Goal: Transaction & Acquisition: Purchase product/service

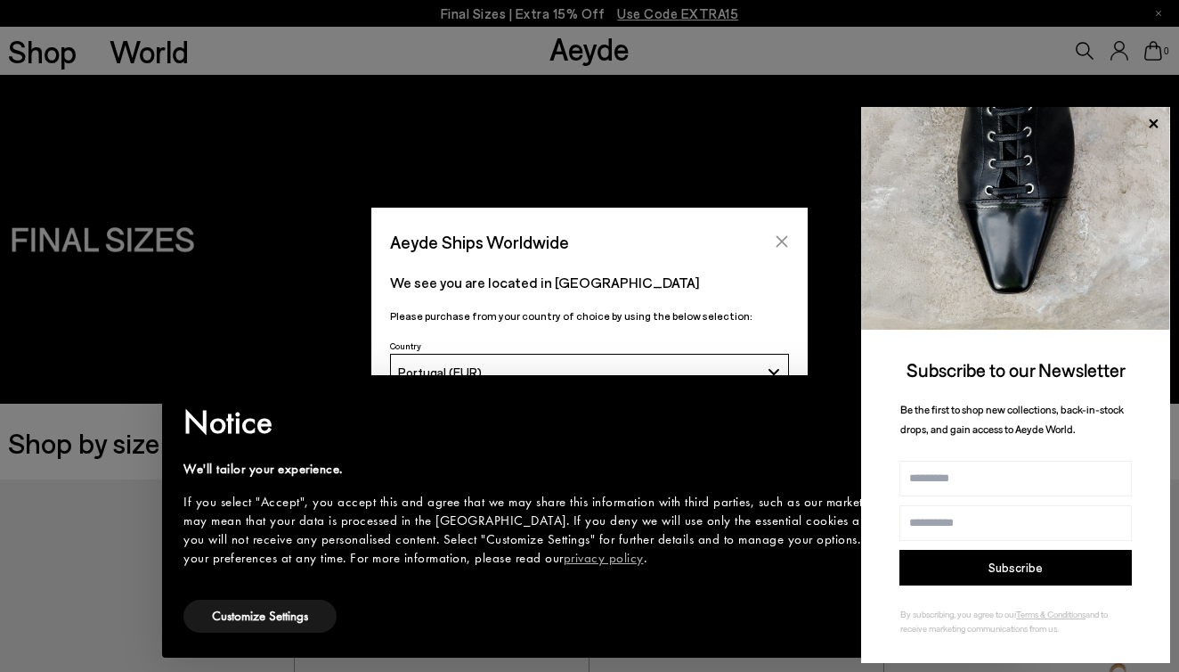
click at [781, 238] on icon "Close" at bounding box center [782, 241] width 14 height 14
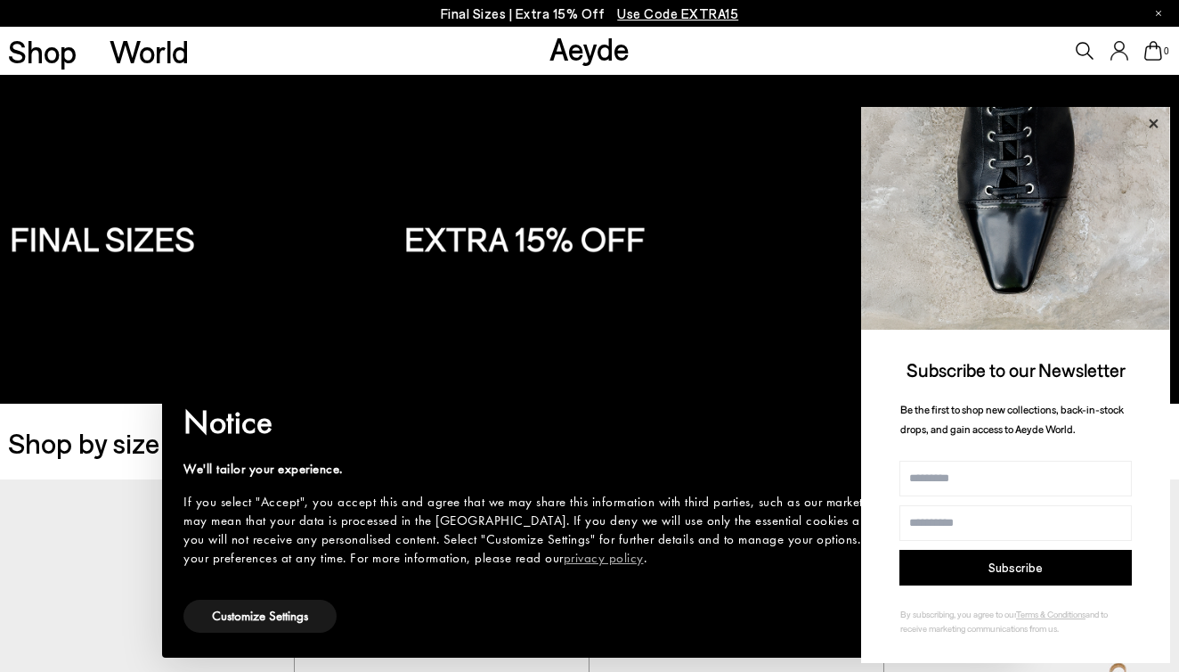
click at [1155, 126] on icon at bounding box center [1153, 122] width 9 height 9
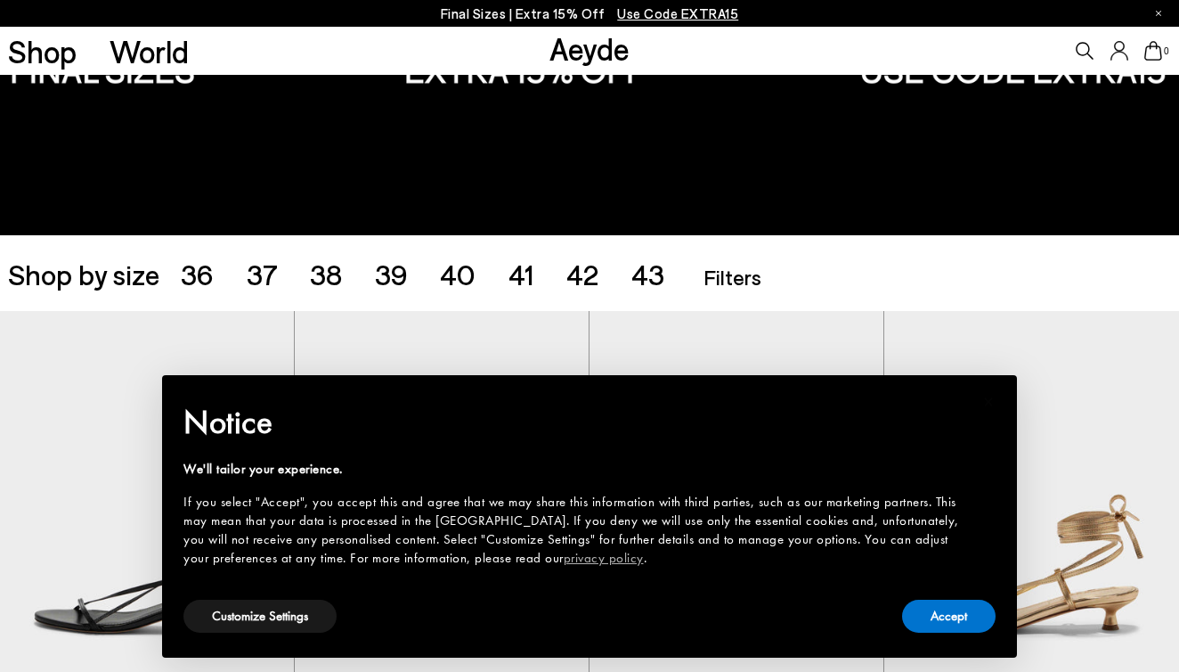
scroll to position [258, 0]
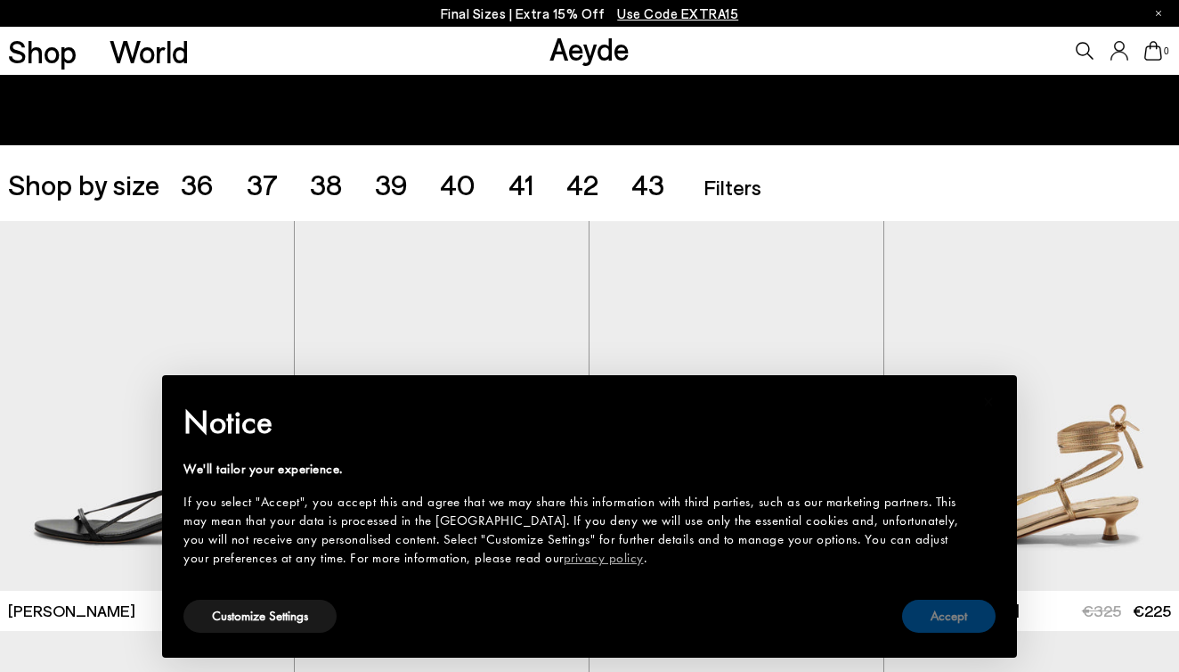
click at [942, 621] on button "Accept" at bounding box center [949, 615] width 94 height 33
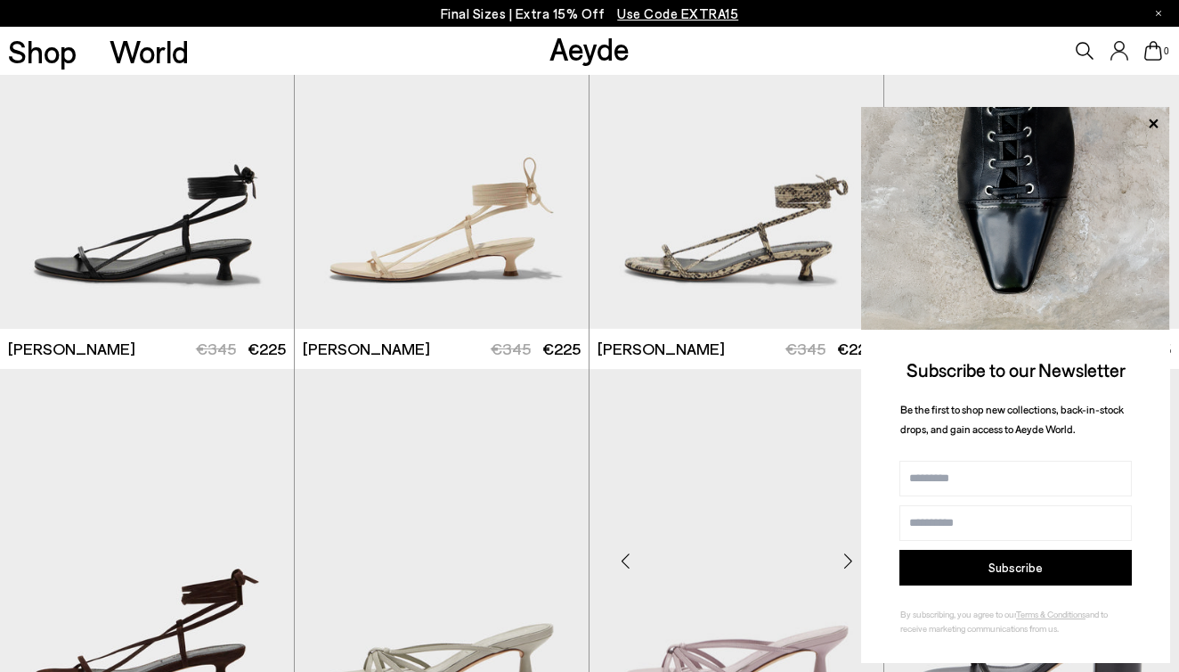
scroll to position [493, 0]
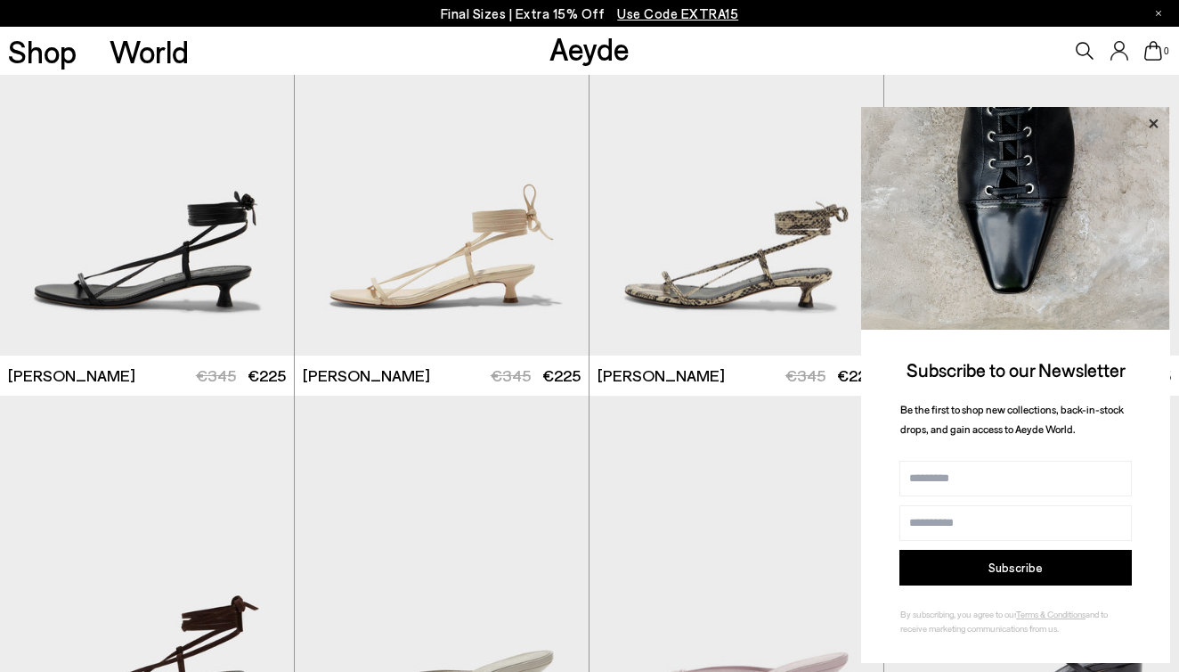
click at [1156, 123] on icon at bounding box center [1153, 122] width 9 height 9
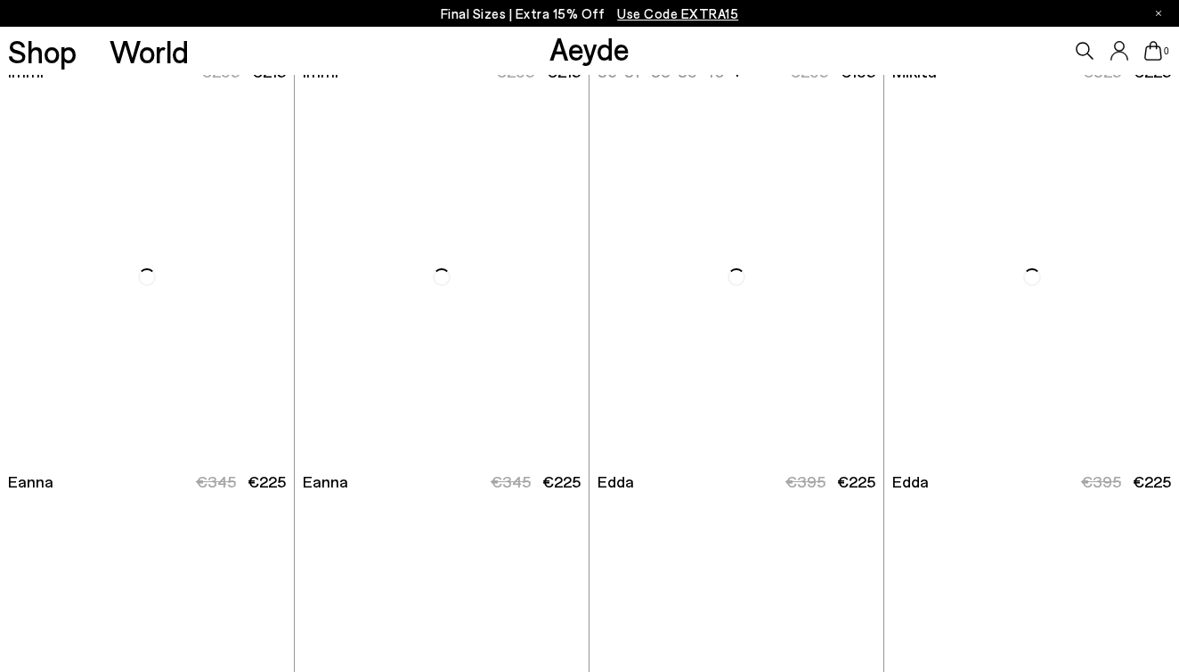
scroll to position [5306, 0]
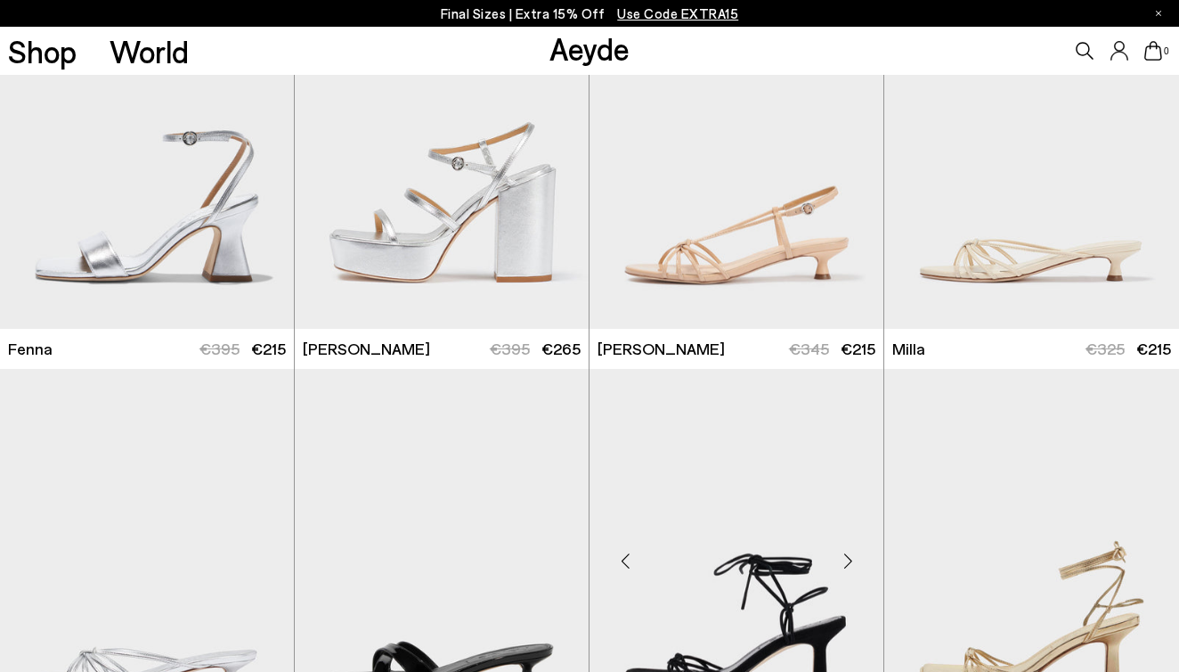
scroll to position [6226, 0]
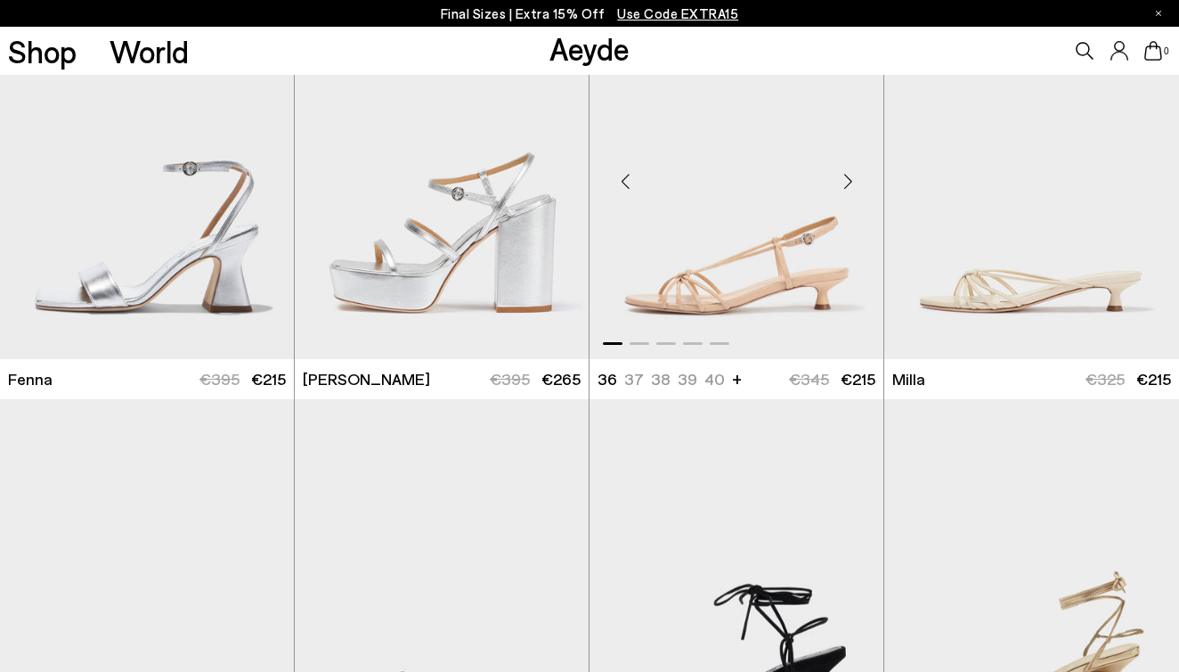
click at [781, 259] on img "1 / 5" at bounding box center [737, 174] width 294 height 370
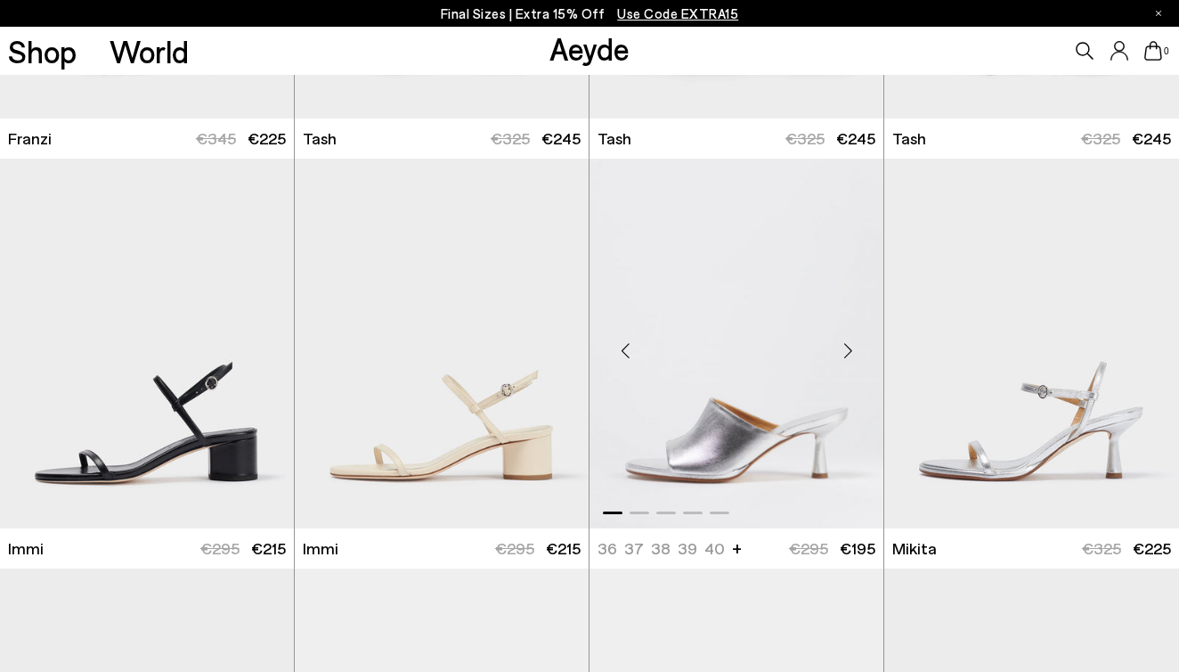
scroll to position [4830, 0]
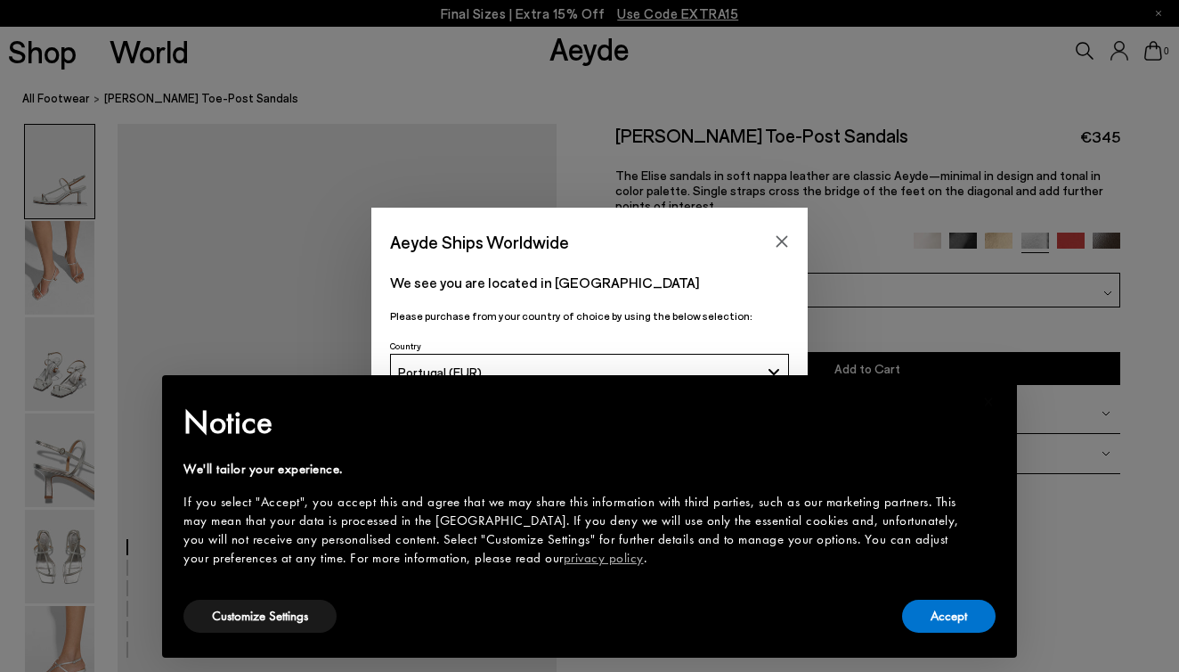
click at [590, 406] on h2 "Notice" at bounding box center [575, 422] width 784 height 46
click at [928, 617] on button "Accept" at bounding box center [949, 615] width 94 height 33
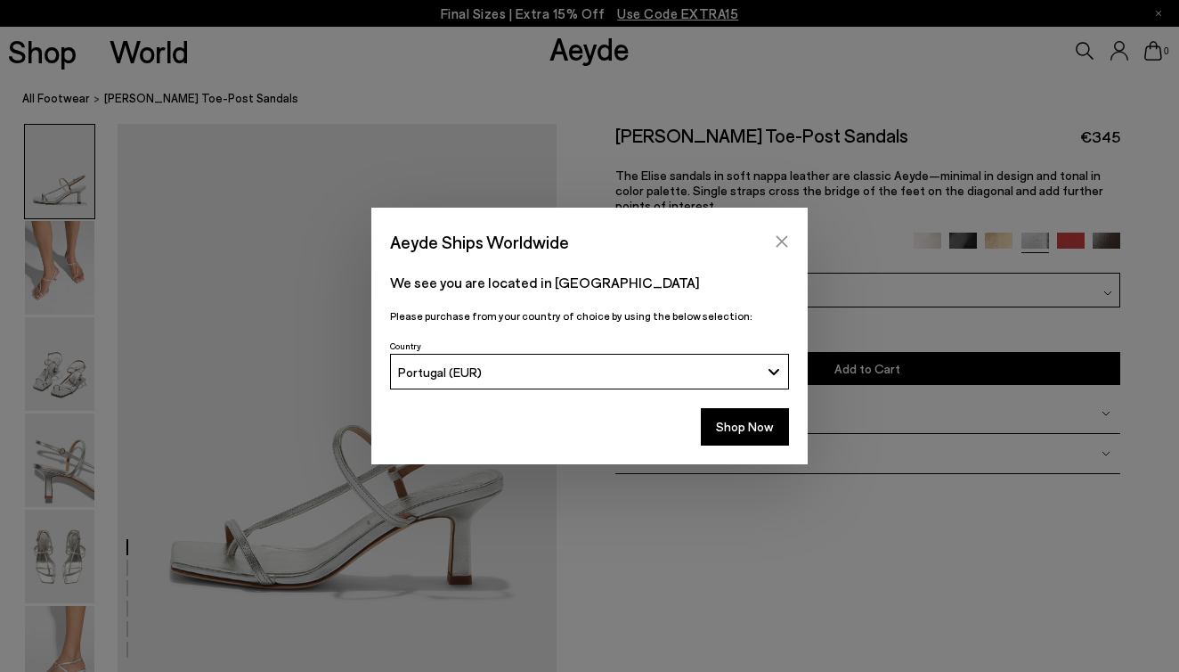
click at [780, 251] on button "Close" at bounding box center [782, 241] width 27 height 27
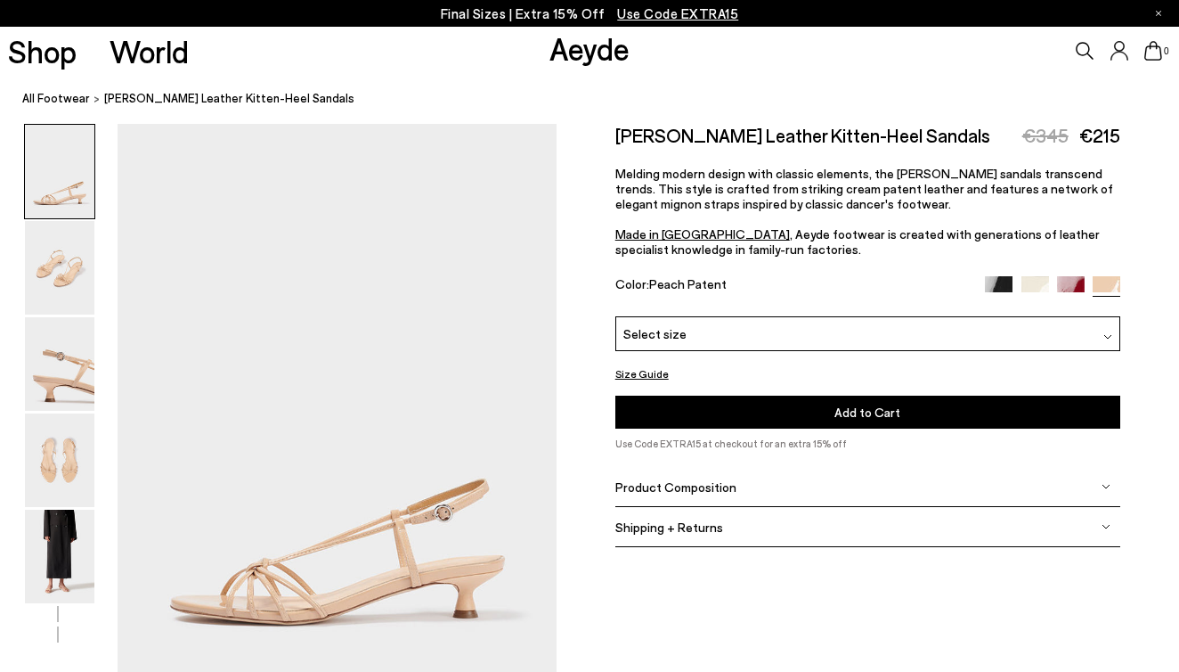
click at [1003, 283] on img at bounding box center [999, 290] width 28 height 28
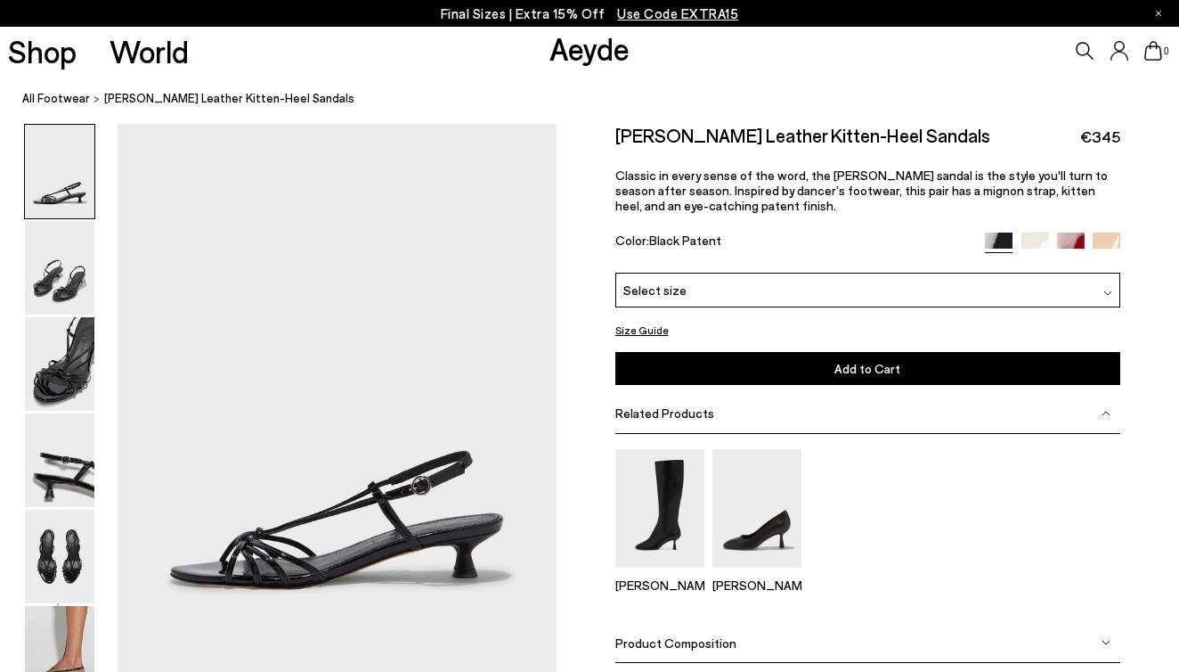
click at [1035, 244] on img at bounding box center [1036, 246] width 28 height 28
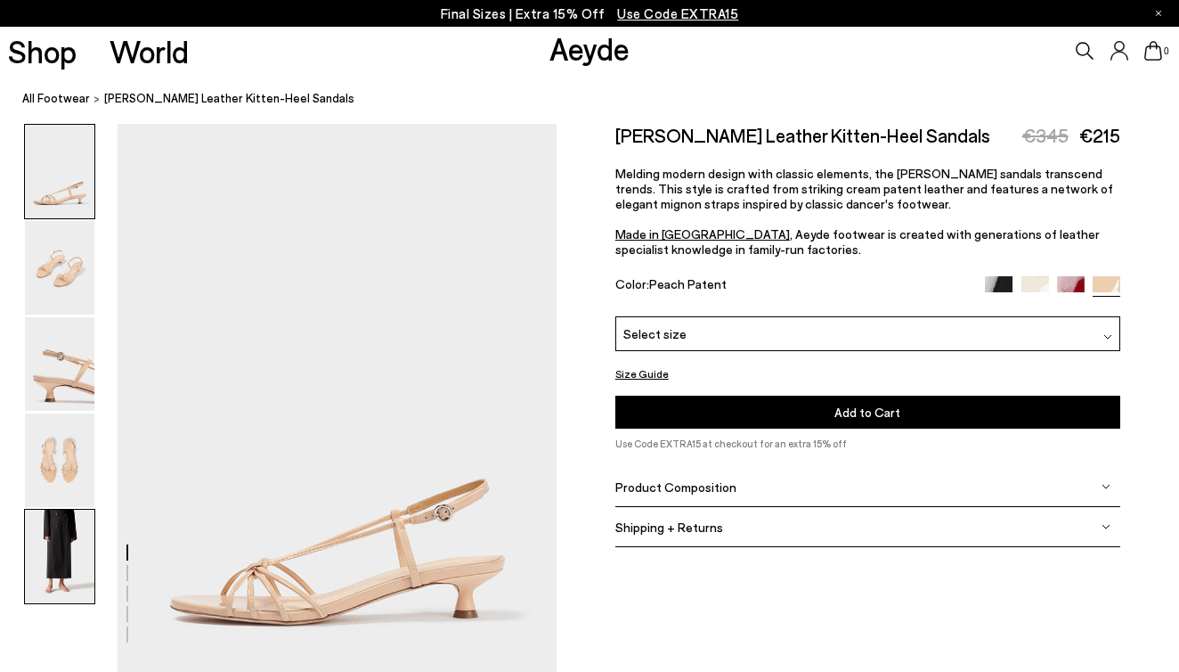
click at [51, 565] on img at bounding box center [59, 557] width 69 height 94
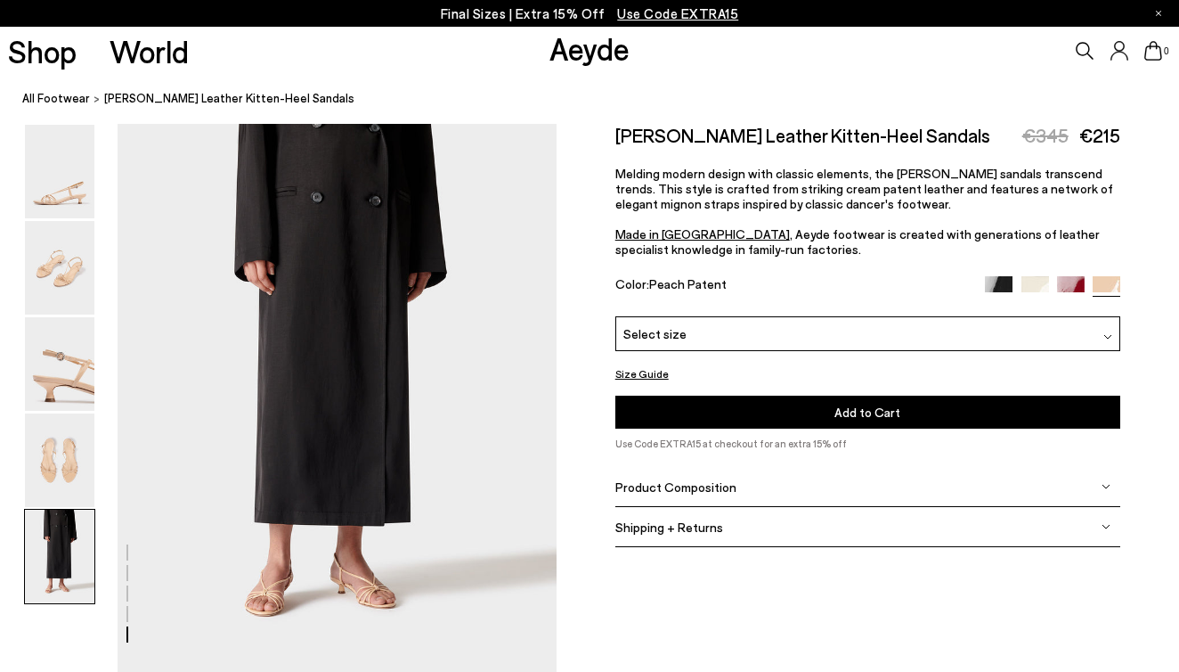
scroll to position [2362, 0]
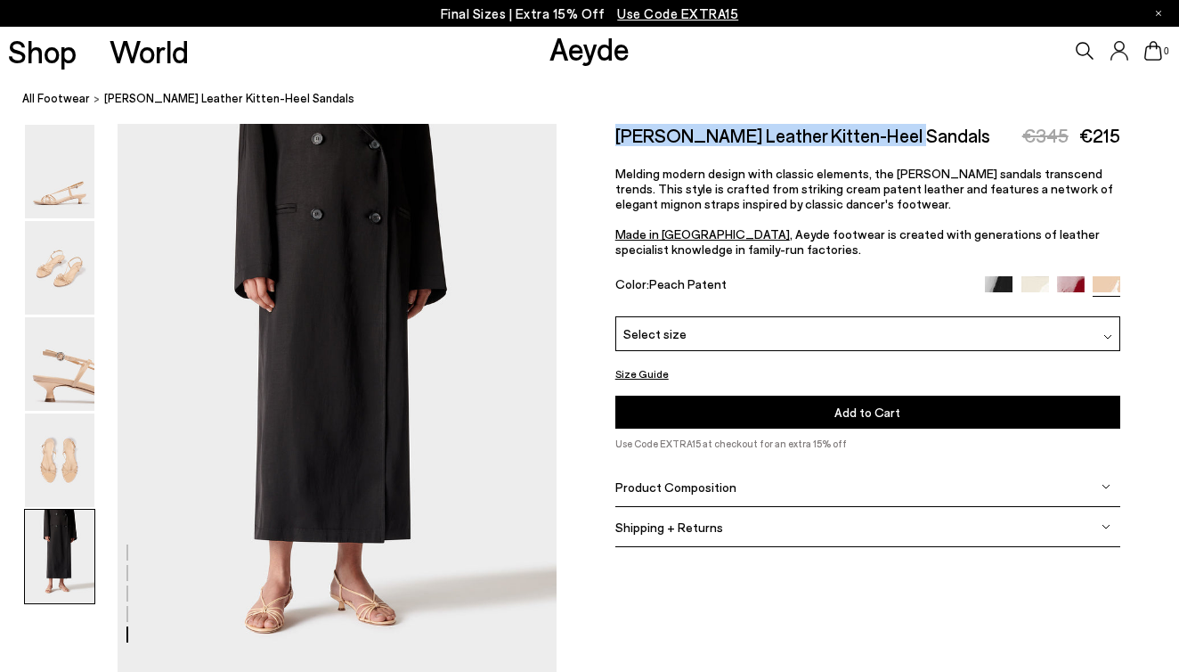
drag, startPoint x: 918, startPoint y: 138, endPoint x: 597, endPoint y: 137, distance: 321.6
click at [597, 137] on div "Size Guide Shoes Belt Our shoes come in European sizing. The easiest way to mea…" at bounding box center [868, 346] width 623 height 444
copy h2 "Rhonda Leather Kitten-Heel Sandals"
click at [70, 286] on img at bounding box center [59, 268] width 69 height 94
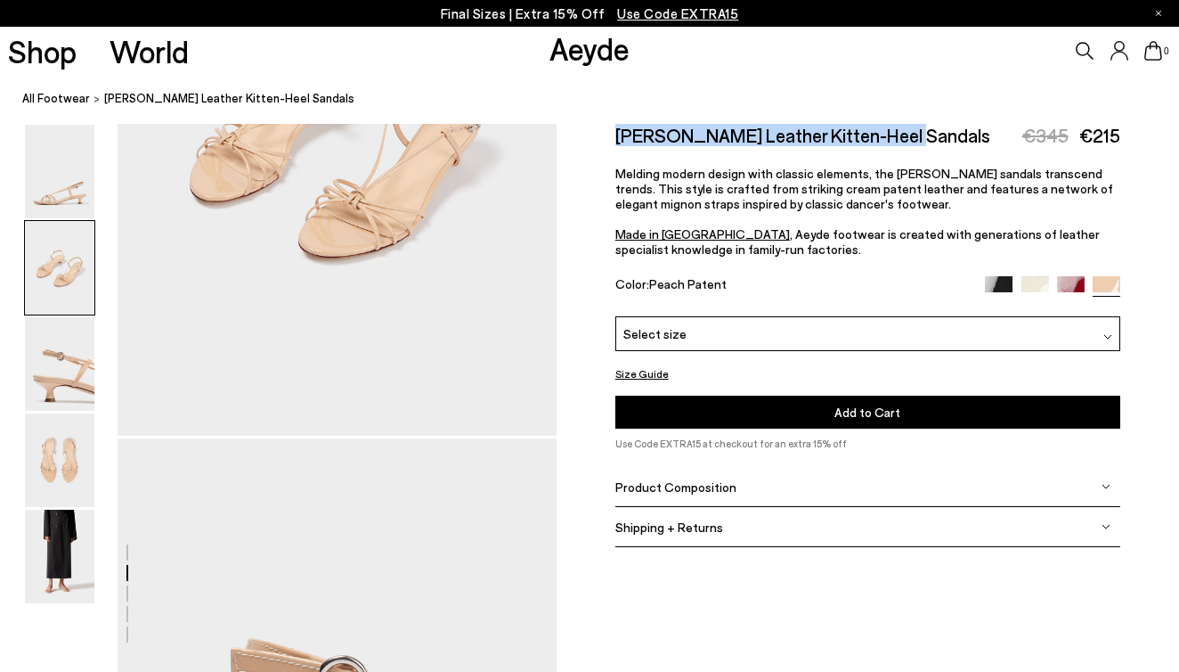
scroll to position [589, 0]
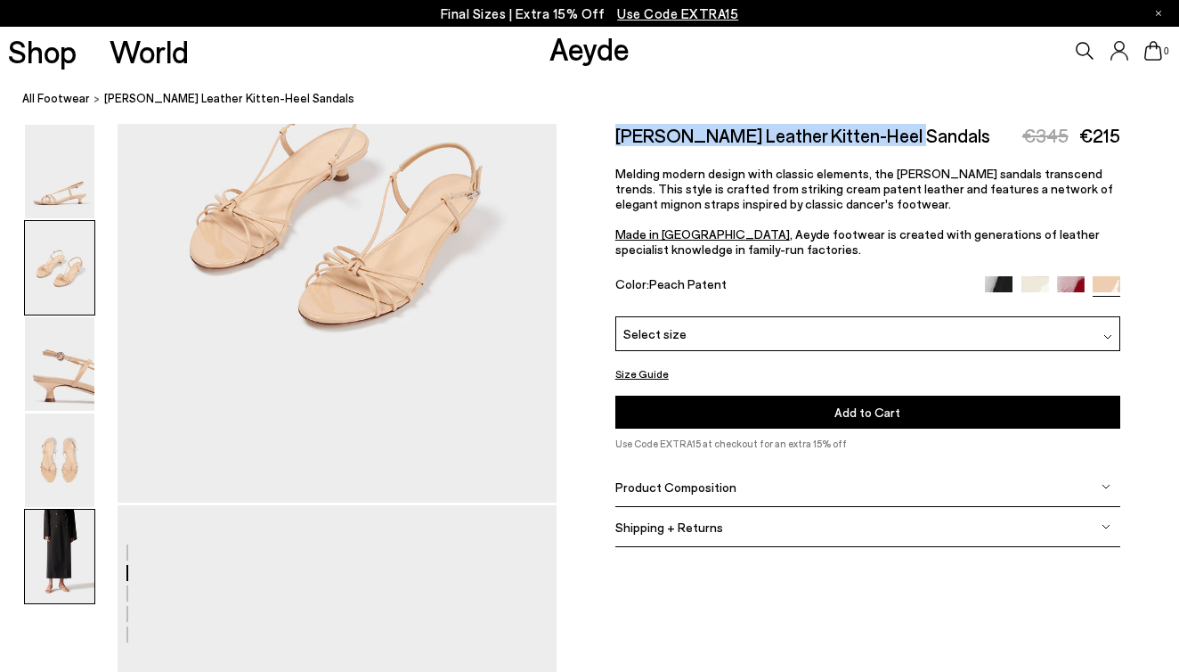
click at [77, 542] on img at bounding box center [59, 557] width 69 height 94
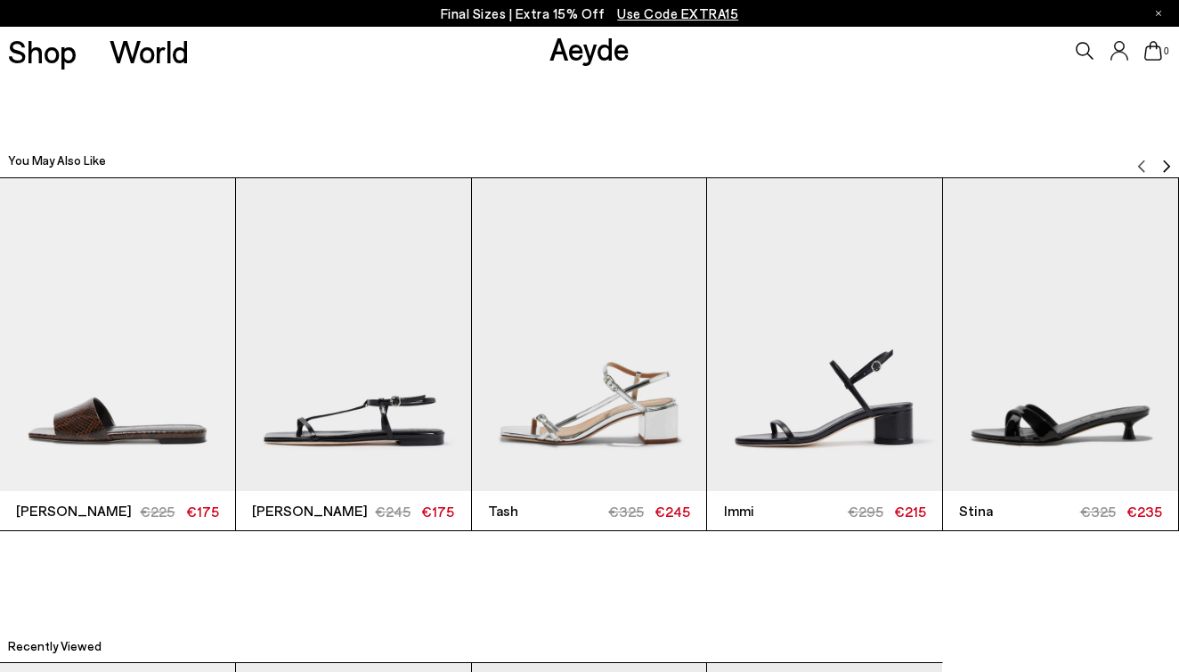
scroll to position [3050, 0]
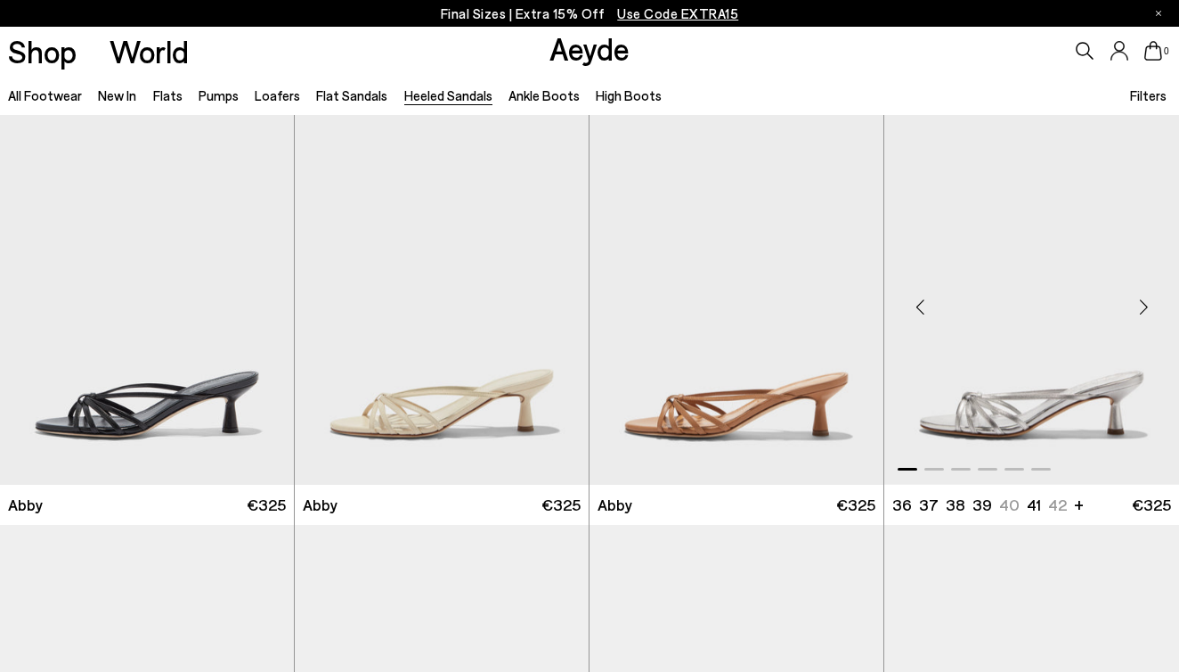
click at [977, 388] on img "1 / 6" at bounding box center [1031, 300] width 295 height 370
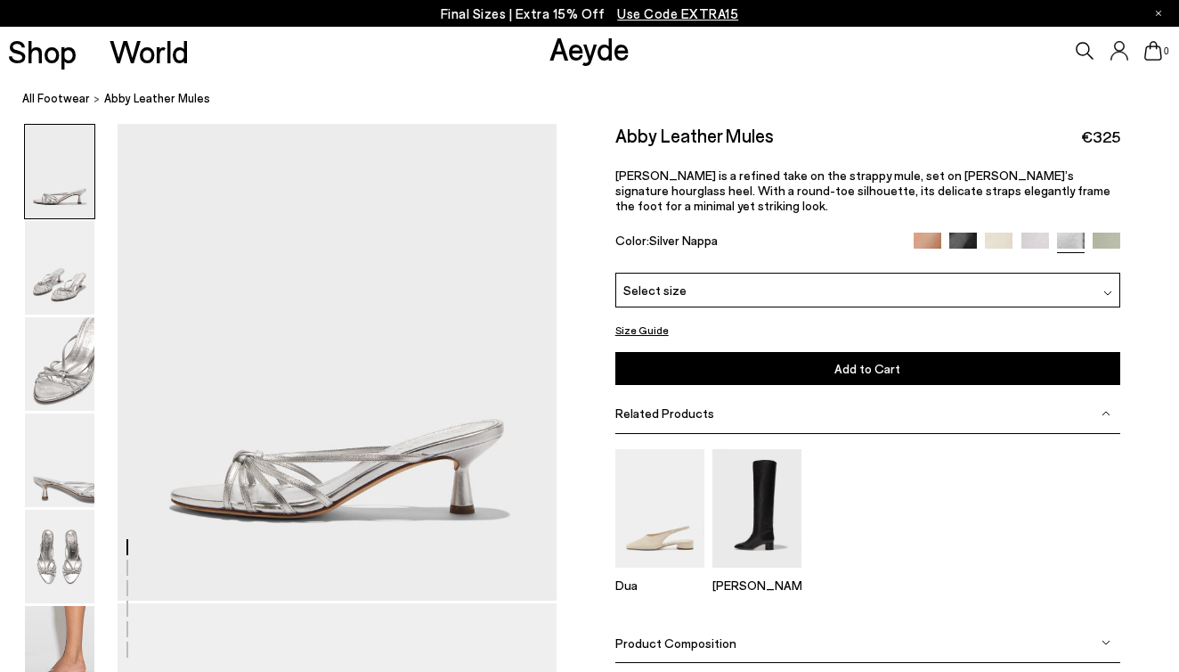
scroll to position [84, 0]
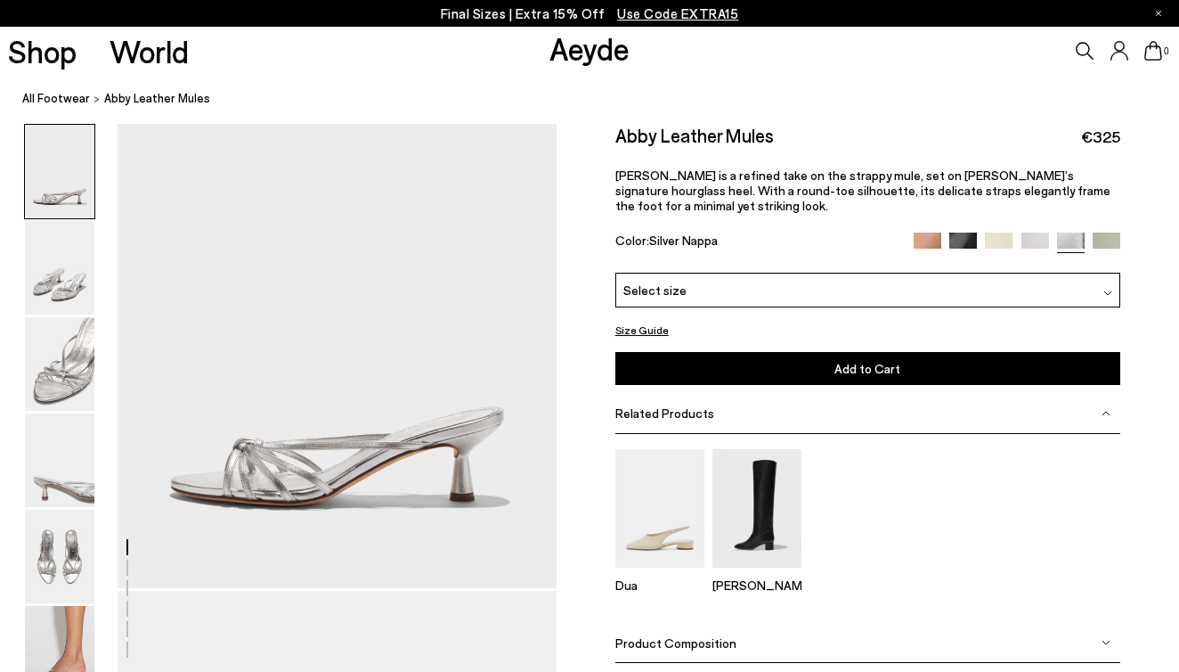
click at [713, 273] on div "Select size" at bounding box center [867, 290] width 505 height 35
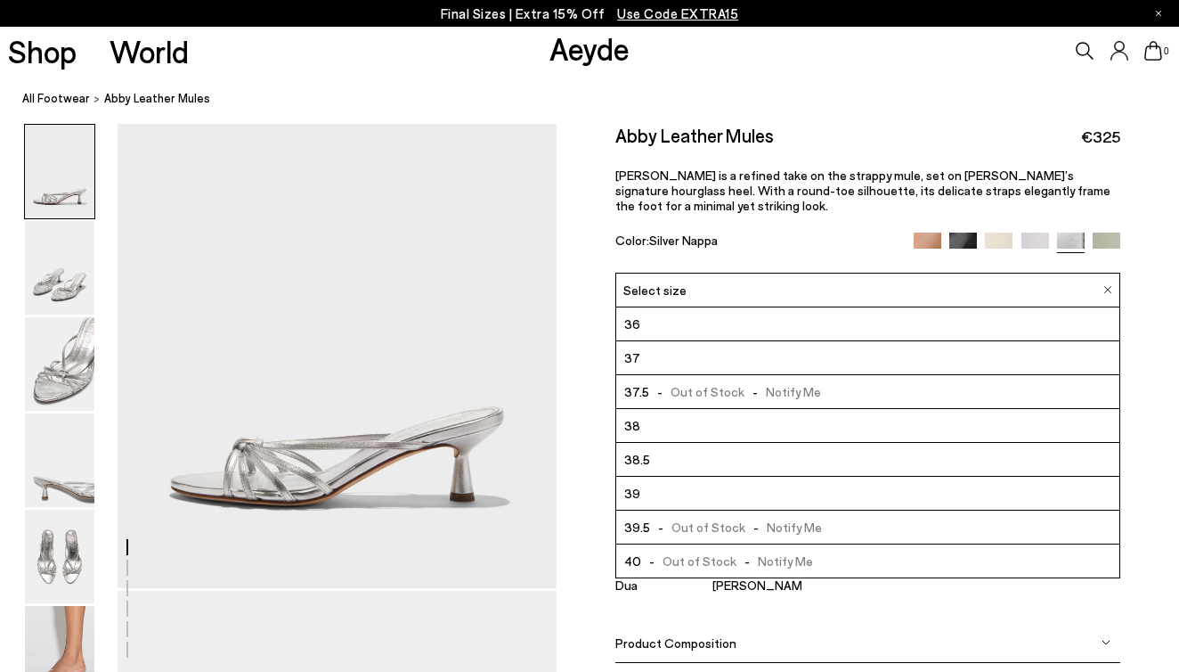
click at [713, 273] on div "Select size" at bounding box center [867, 290] width 505 height 35
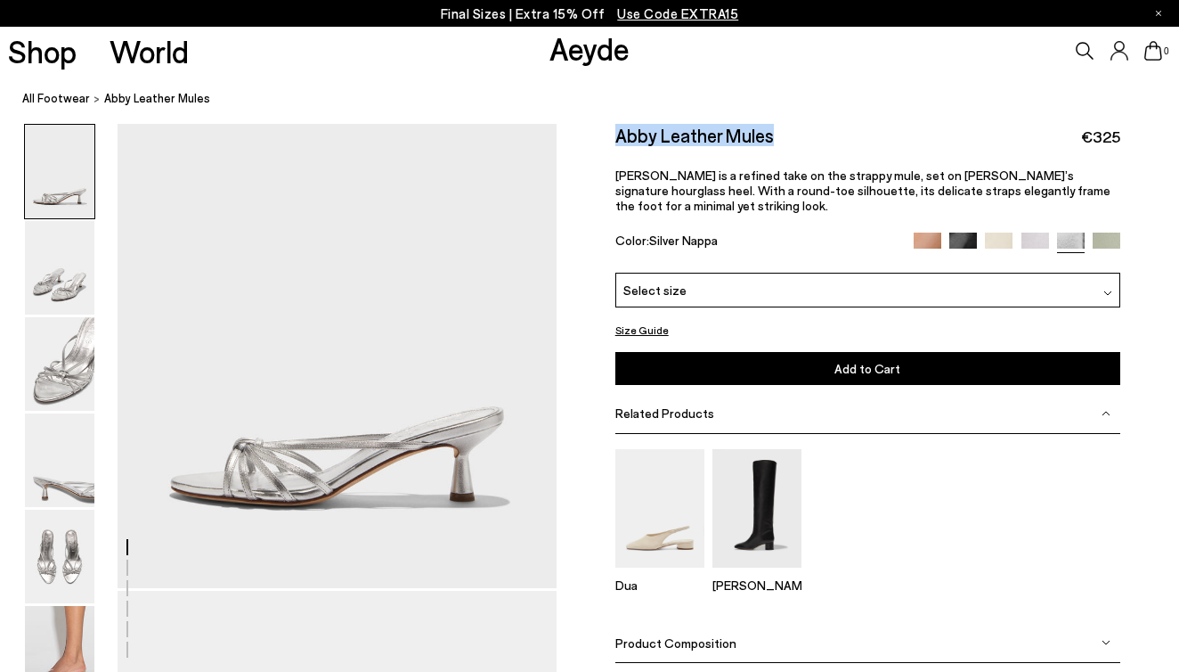
drag, startPoint x: 781, startPoint y: 139, endPoint x: 594, endPoint y: 139, distance: 187.1
click at [594, 139] on div "Size Guide Shoes Belt Our shoes come in European sizing. The easiest way to mea…" at bounding box center [868, 423] width 623 height 599
copy h2 "Abby Leather Mules"
